Goal: Check status

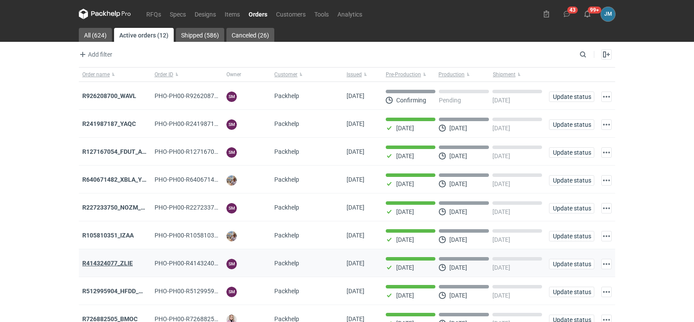
click at [104, 264] on strong "R414324077_ZLIE" at bounding box center [107, 262] width 50 height 7
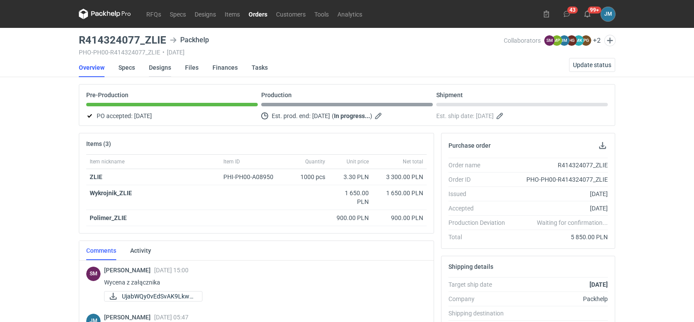
click at [151, 61] on link "Designs" at bounding box center [160, 67] width 22 height 19
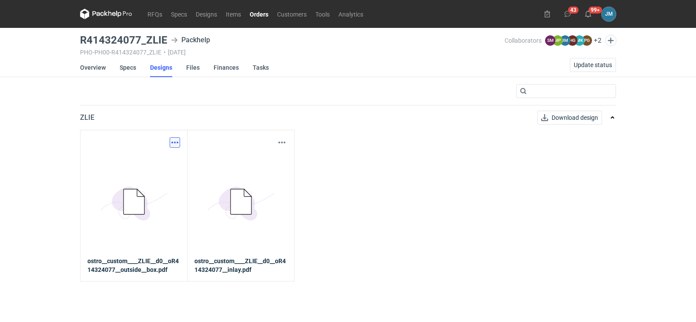
click at [174, 145] on button "button" at bounding box center [175, 142] width 10 height 10
click at [151, 162] on link "Download design part" at bounding box center [137, 161] width 80 height 14
drag, startPoint x: 169, startPoint y: 40, endPoint x: 144, endPoint y: 40, distance: 24.4
click at [144, 40] on div "R414324077_ZLIE Packhelp" at bounding box center [292, 40] width 425 height 10
copy h3 "ZLIE"
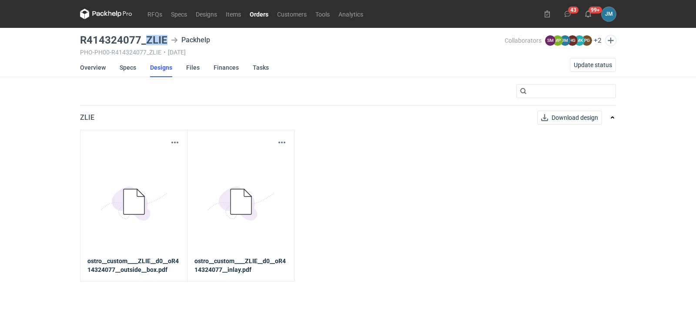
click at [109, 13] on icon at bounding box center [106, 14] width 52 height 10
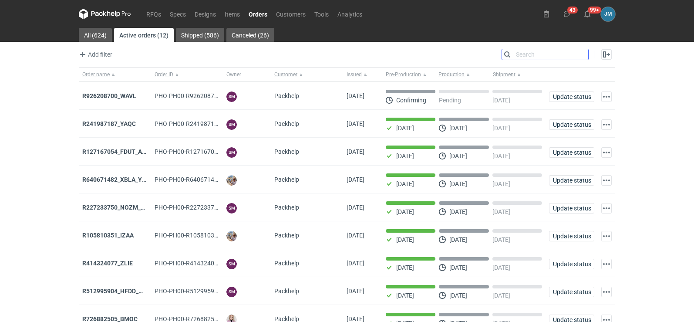
click at [580, 53] on input "Search" at bounding box center [545, 54] width 86 height 10
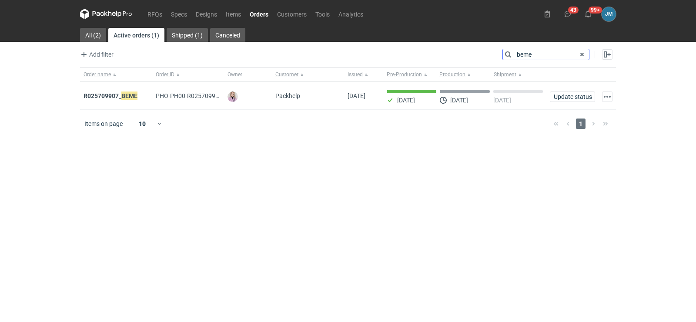
type input "beme"
click at [88, 96] on strong "R025709907_ BEME" at bounding box center [111, 96] width 54 height 10
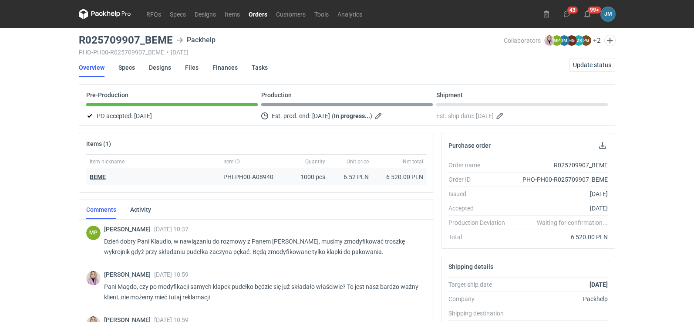
click at [91, 176] on strong "BEME" at bounding box center [98, 176] width 16 height 7
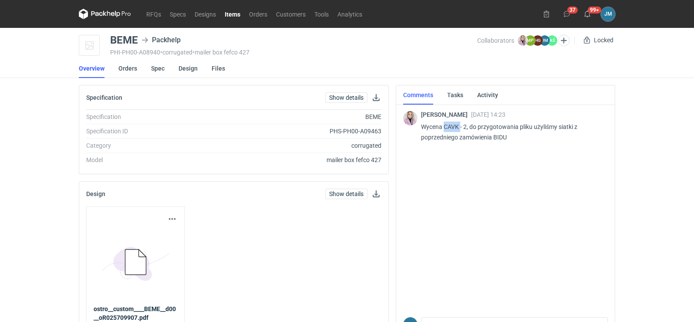
drag, startPoint x: 461, startPoint y: 127, endPoint x: 446, endPoint y: 127, distance: 15.2
click at [446, 127] on p "Wycena CAVK - 2, do przygotowania pliku użyliśmy siatki z poprzedniego zamówien…" at bounding box center [511, 131] width 180 height 21
copy p "CAVK"
click at [150, 13] on link "RFQs" at bounding box center [153, 14] width 23 height 10
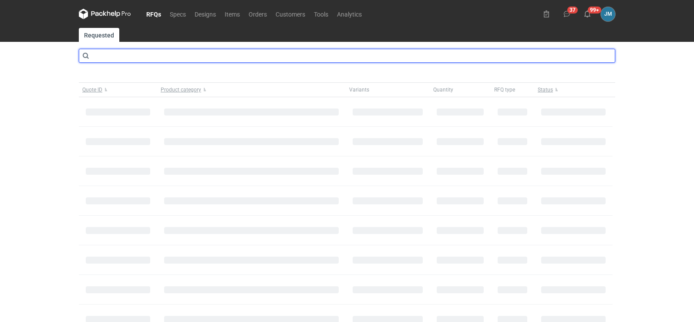
click at [120, 60] on input "text" at bounding box center [347, 56] width 536 height 14
type input "CAVK"
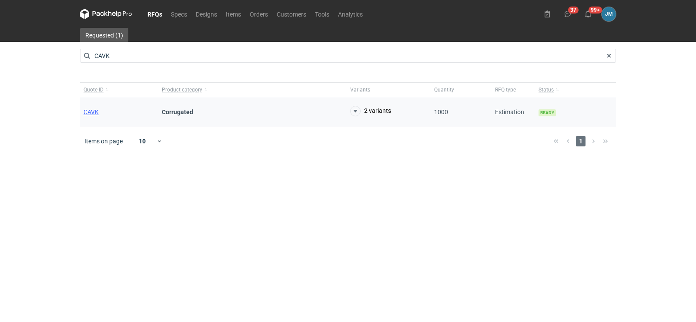
click at [94, 116] on div "CAVK" at bounding box center [119, 112] width 78 height 30
click at [94, 112] on span "CAVK" at bounding box center [91, 111] width 15 height 7
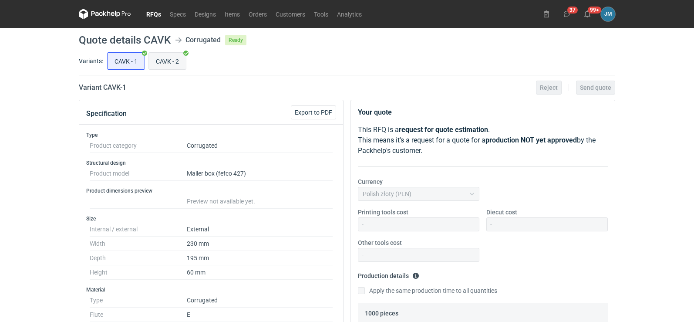
click at [161, 63] on input "CAVK - 2" at bounding box center [167, 61] width 37 height 17
radio input "true"
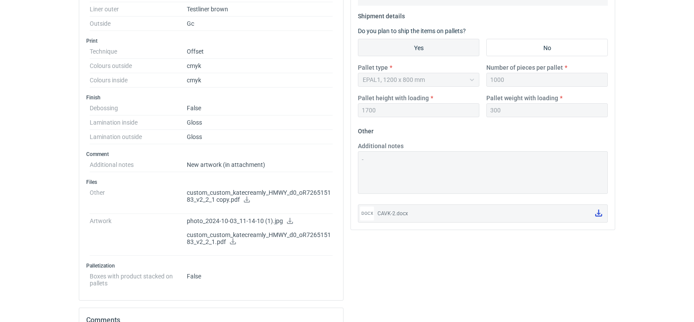
click at [597, 215] on icon at bounding box center [598, 212] width 7 height 7
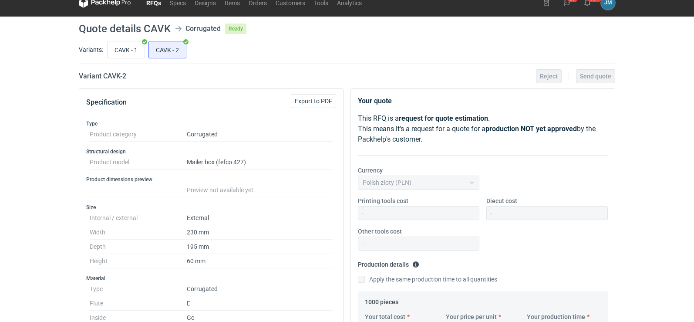
scroll to position [0, 0]
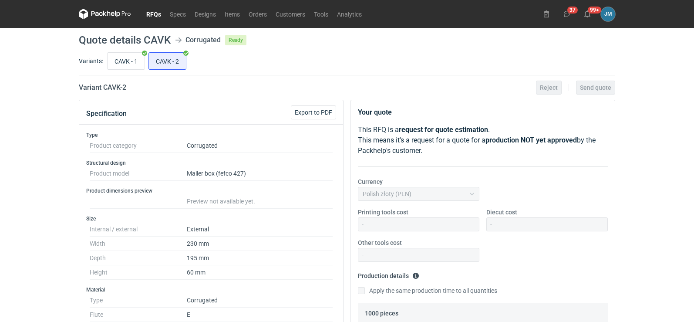
click at [107, 15] on icon at bounding box center [108, 13] width 3 height 5
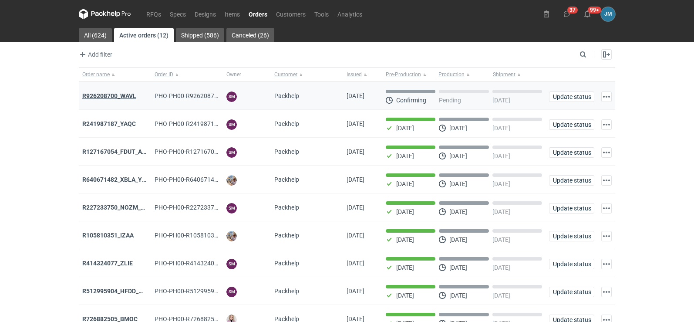
click at [125, 96] on strong "R926208700_WAVL" at bounding box center [109, 95] width 54 height 7
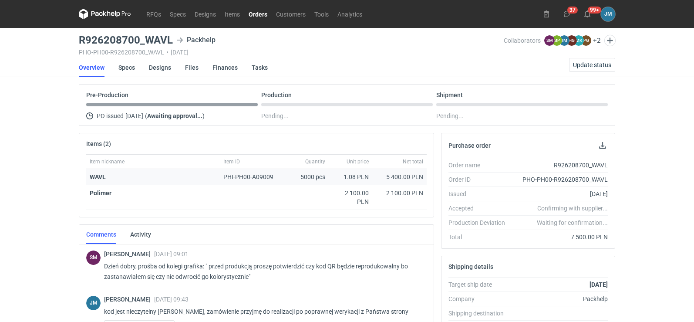
click at [98, 177] on strong "WAVL" at bounding box center [98, 176] width 16 height 7
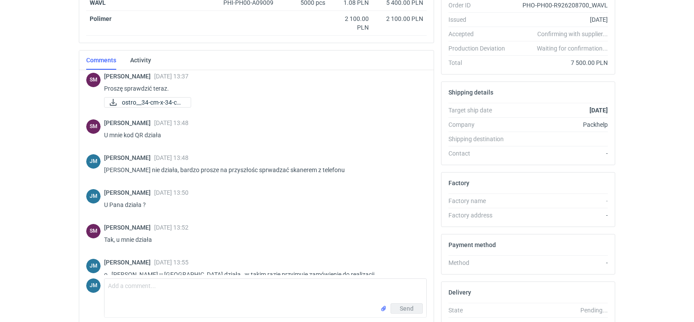
scroll to position [109, 0]
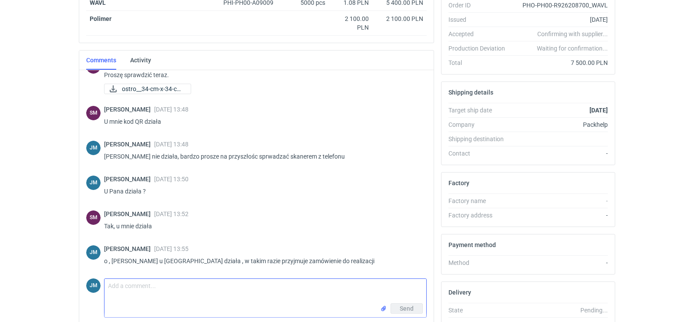
click at [178, 295] on textarea "Comment message" at bounding box center [265, 290] width 322 height 24
type textarea "Dzień dobry, proszę o przesłanie naszej wyceny"
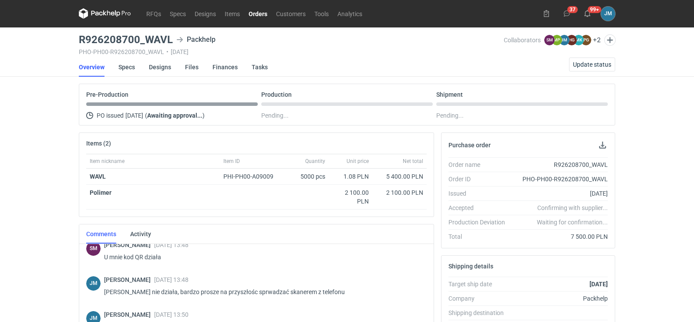
scroll to position [0, 0]
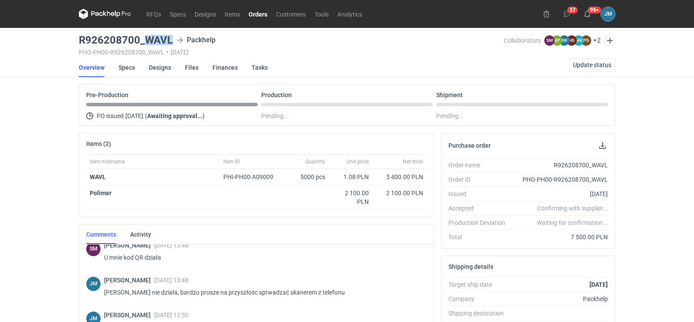
drag, startPoint x: 174, startPoint y: 41, endPoint x: 146, endPoint y: 39, distance: 28.4
click at [146, 39] on div "R926208700_WAVL Packhelp" at bounding box center [291, 40] width 425 height 10
copy h3 "WAVL"
click at [65, 135] on div "RFQs Specs Designs Items Orders Customers Tools Analytics 37 99+ [PERSON_NAME] …" at bounding box center [347, 161] width 694 height 322
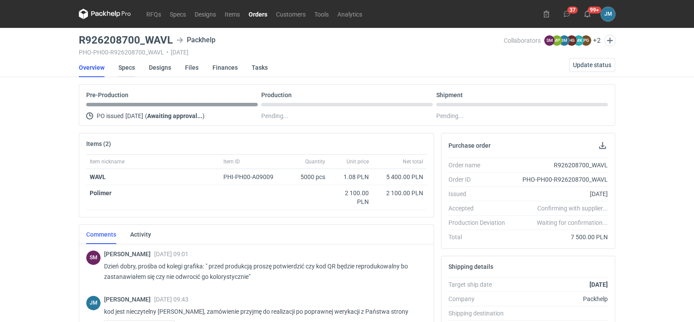
click at [129, 65] on link "Specs" at bounding box center [126, 67] width 17 height 19
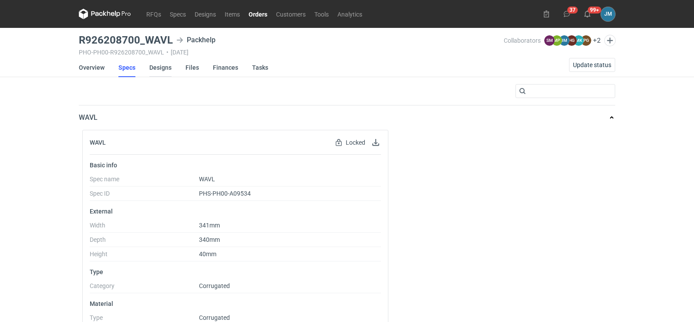
click at [161, 67] on link "Designs" at bounding box center [160, 67] width 22 height 19
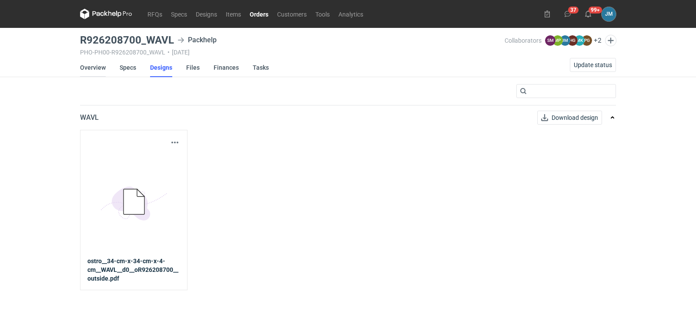
click at [88, 69] on link "Overview" at bounding box center [93, 67] width 26 height 19
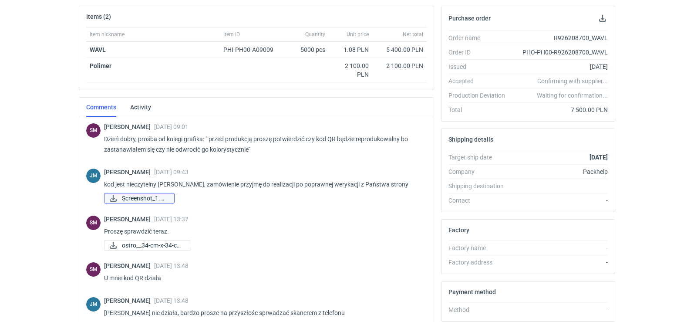
click at [151, 202] on span "Screenshot_1.png" at bounding box center [144, 198] width 45 height 10
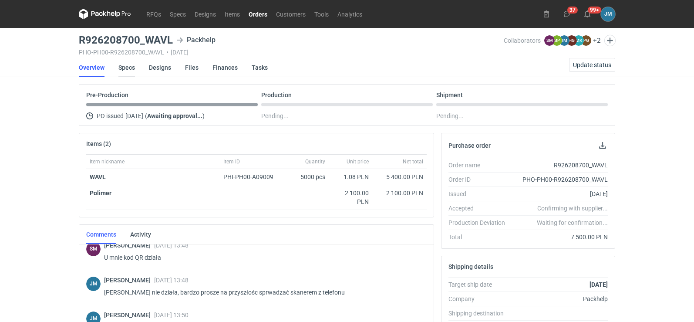
click at [127, 67] on link "Specs" at bounding box center [126, 67] width 17 height 19
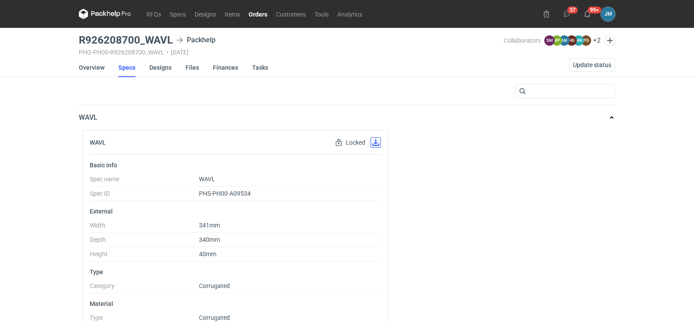
click at [379, 144] on button "button" at bounding box center [375, 142] width 10 height 10
click at [154, 68] on link "Designs" at bounding box center [160, 67] width 22 height 19
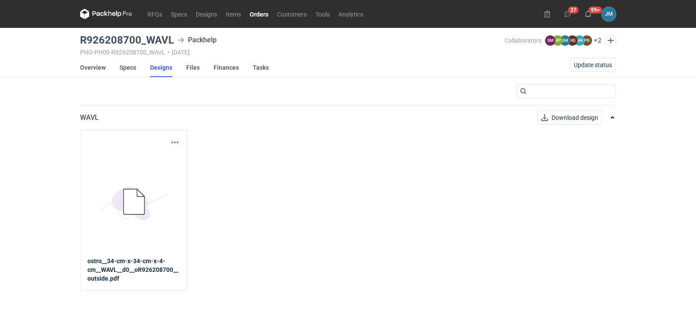
click at [169, 144] on div "Download design part" at bounding box center [133, 142] width 93 height 10
click at [172, 141] on button "button" at bounding box center [175, 142] width 10 height 10
click at [157, 161] on link "Download design part" at bounding box center [137, 161] width 80 height 14
click at [191, 62] on link "Files" at bounding box center [192, 67] width 13 height 19
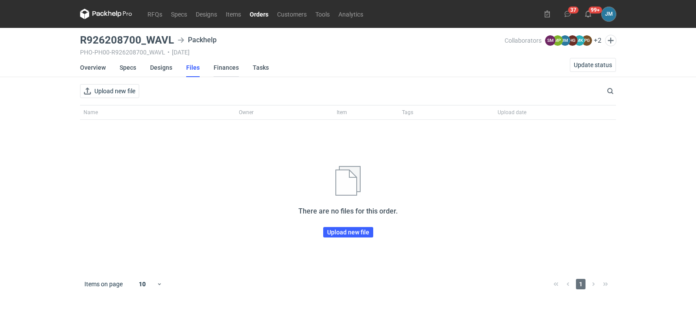
click at [224, 67] on link "Finances" at bounding box center [226, 67] width 25 height 19
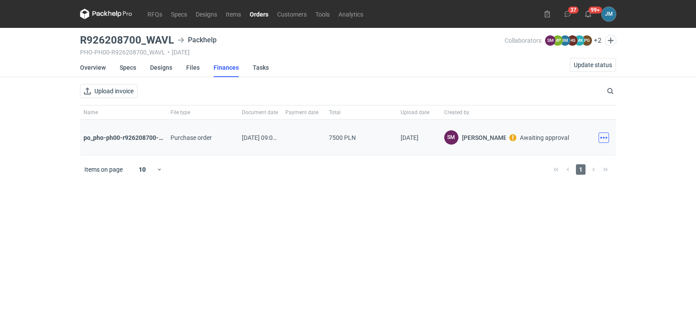
click at [609, 139] on button "button" at bounding box center [604, 137] width 10 height 10
click at [565, 155] on button "Download" at bounding box center [566, 157] width 80 height 14
click at [107, 17] on icon at bounding box center [106, 14] width 52 height 10
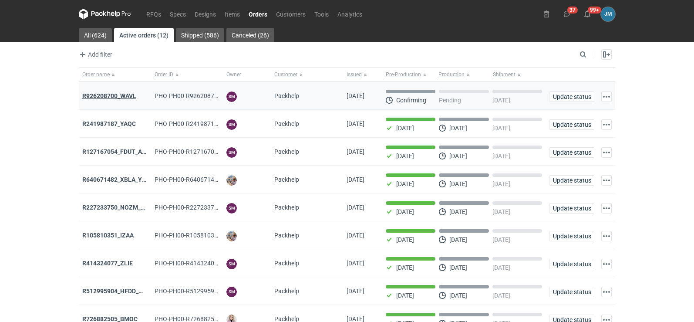
click at [112, 92] on strong "R926208700_WAVL" at bounding box center [109, 95] width 54 height 7
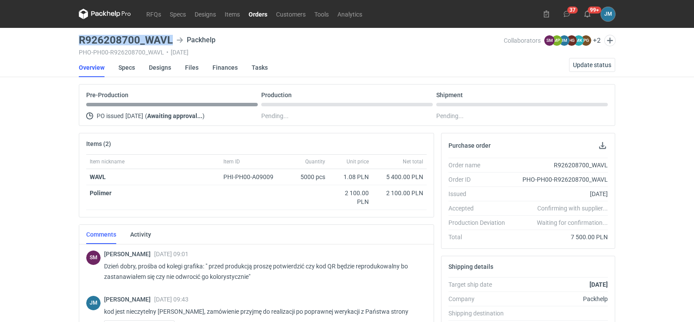
drag, startPoint x: 176, startPoint y: 40, endPoint x: 80, endPoint y: 37, distance: 96.2
click at [80, 37] on div "R926208700_WAVL Packhelp" at bounding box center [291, 40] width 425 height 10
copy h3 "R926208700_WAVL"
click at [42, 198] on div "RFQs Specs Designs Items Orders Customers Tools Analytics 37 99+ [PERSON_NAME] …" at bounding box center [347, 161] width 694 height 322
click at [102, 12] on icon at bounding box center [105, 14] width 52 height 10
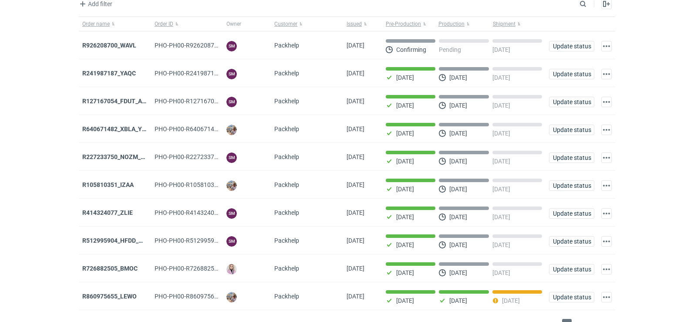
scroll to position [71, 0]
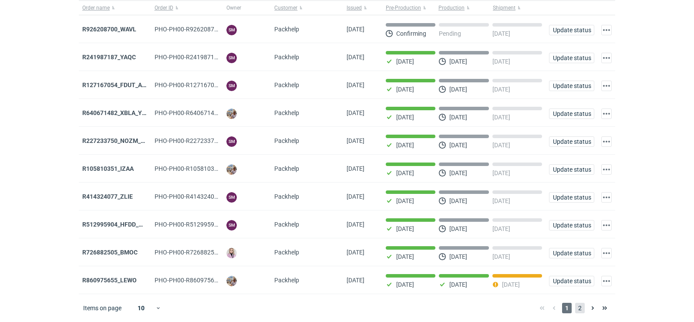
click at [580, 311] on span "2" at bounding box center [580, 307] width 10 height 10
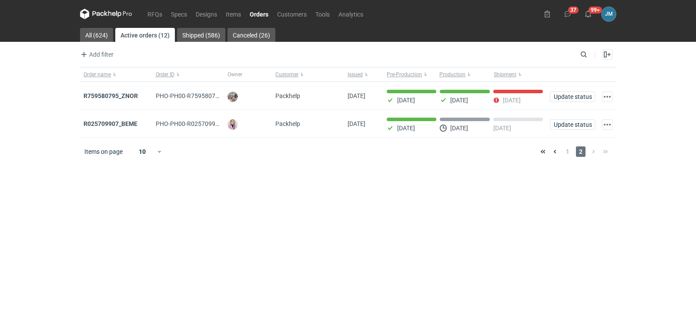
click at [98, 8] on nav "RFQs Specs Designs Items Orders Customers Tools Analytics" at bounding box center [224, 14] width 288 height 28
click at [97, 96] on strong "R759580795_ZNOR" at bounding box center [111, 95] width 54 height 7
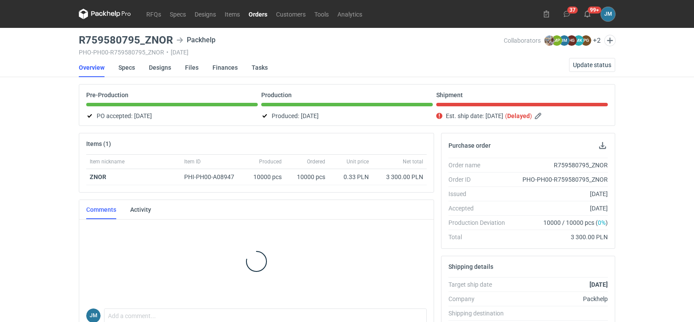
scroll to position [1, 0]
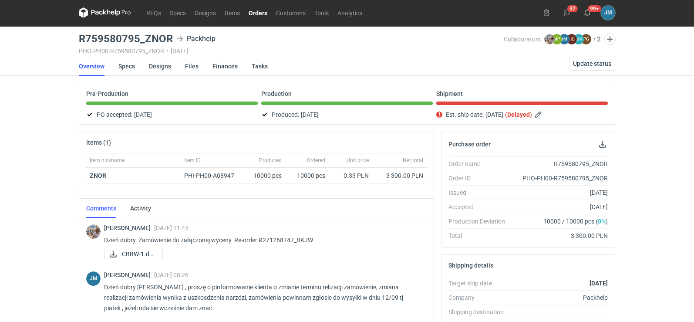
click at [97, 12] on icon at bounding box center [105, 12] width 52 height 10
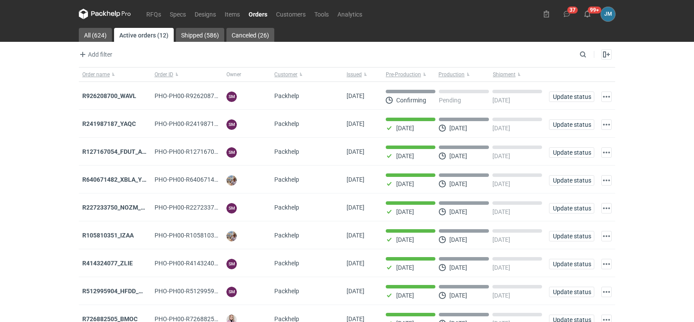
click at [112, 15] on icon at bounding box center [105, 14] width 52 height 10
click at [112, 11] on icon at bounding box center [105, 14] width 52 height 10
